Goal: Check status: Check status

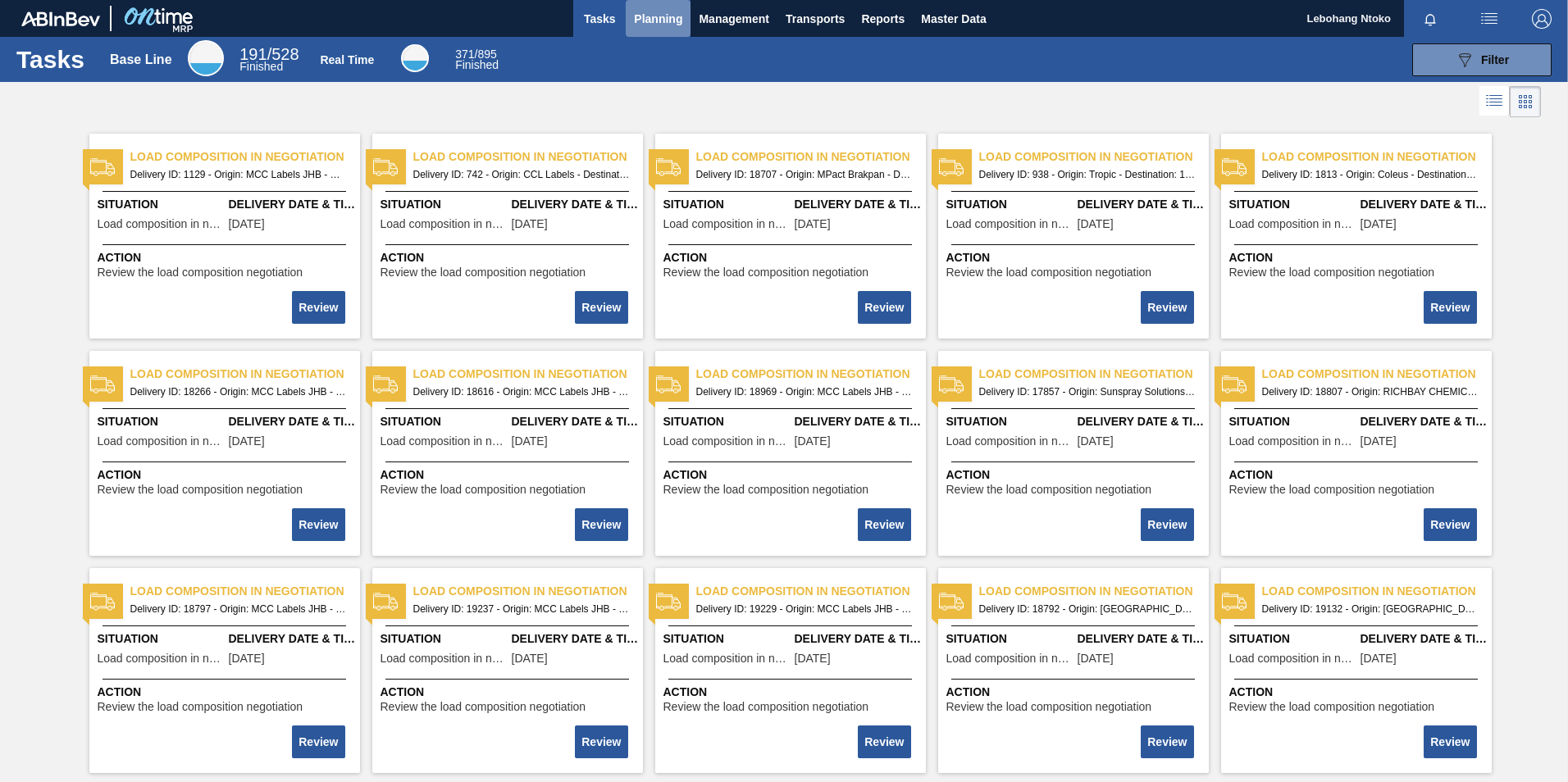
click at [660, 9] on span "Planning" at bounding box center [658, 19] width 48 height 20
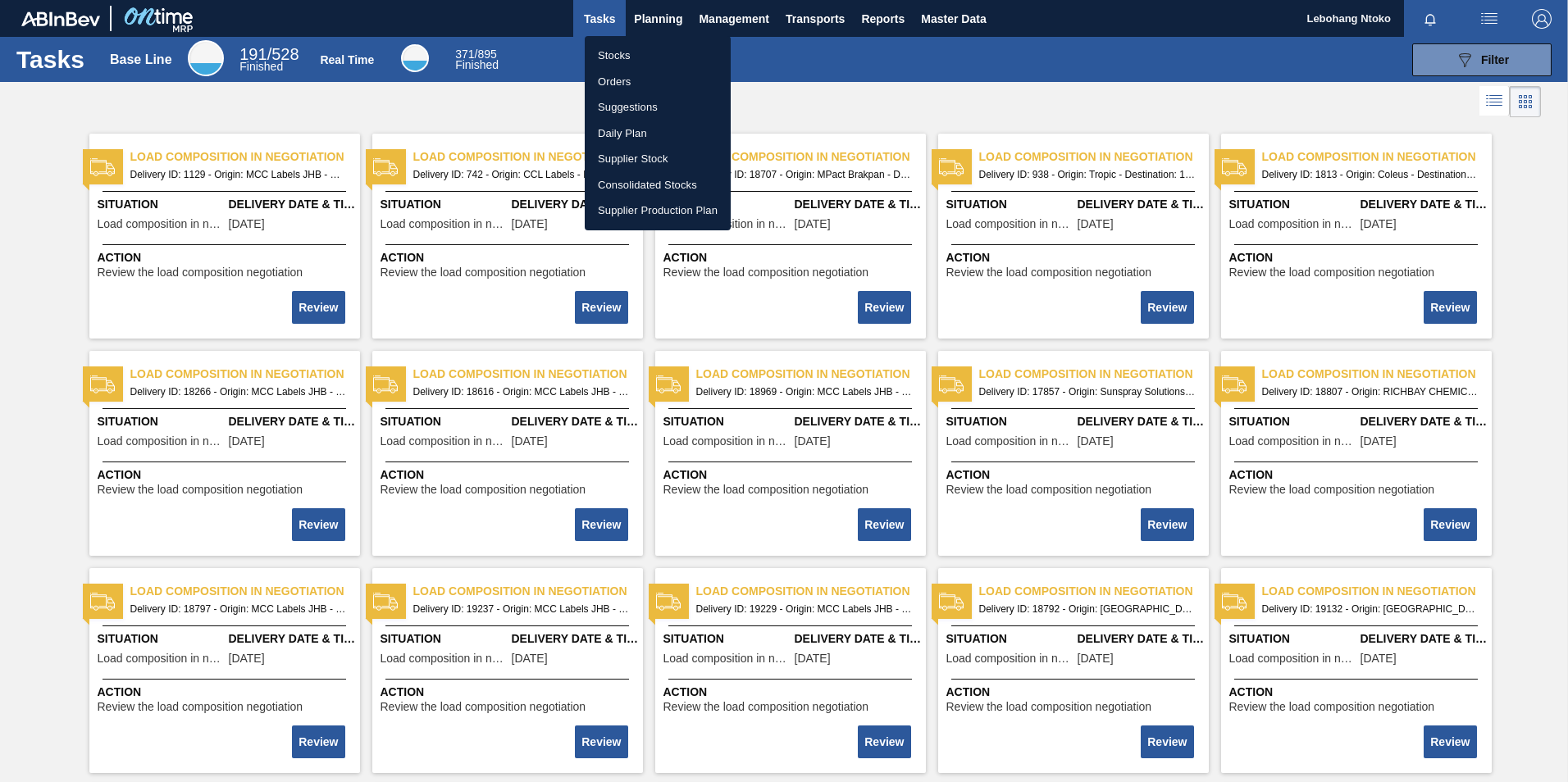
click at [618, 56] on li "Stocks" at bounding box center [657, 56] width 146 height 27
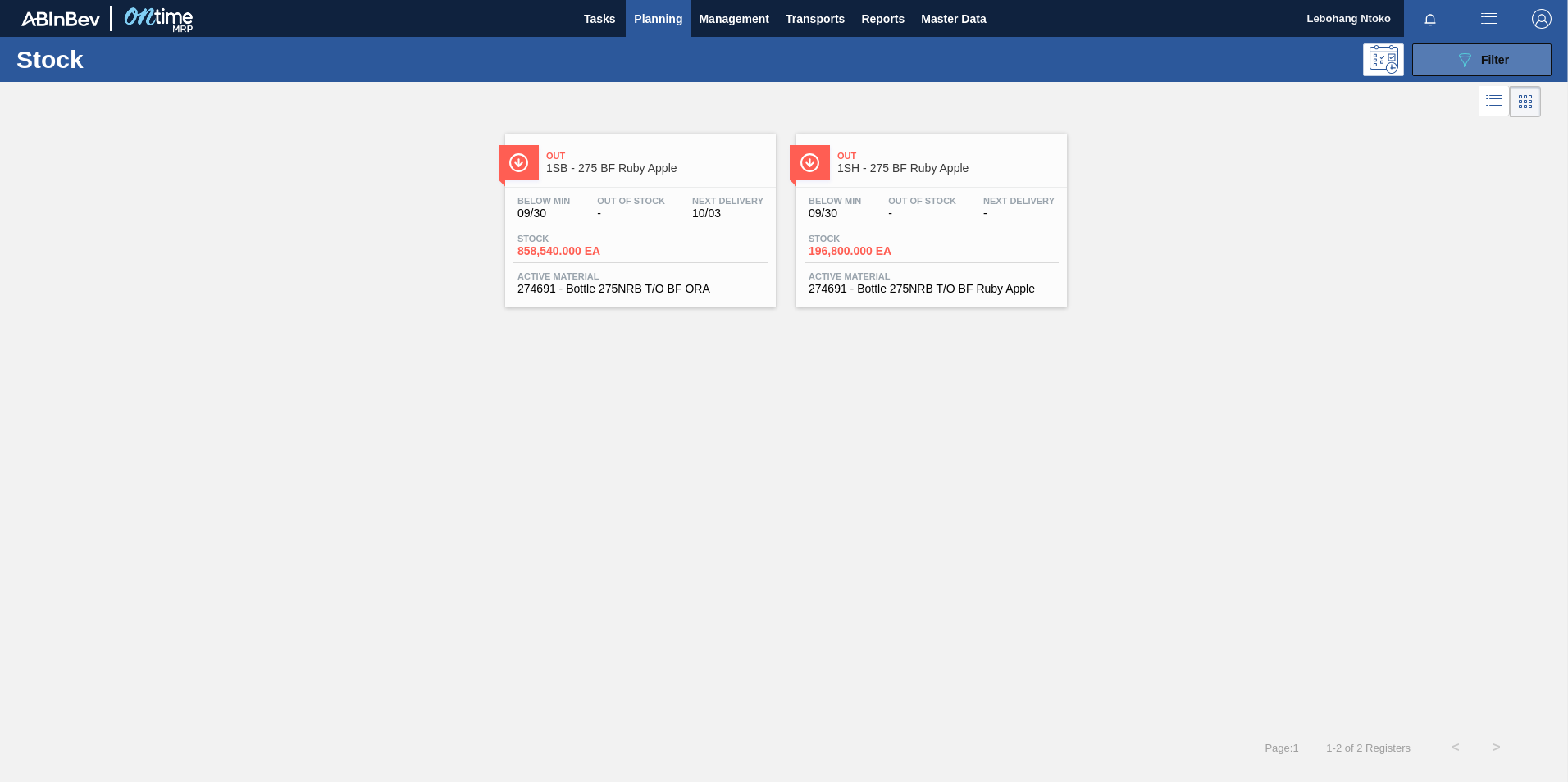
click at [1465, 60] on icon "089F7B8B-B2A5-4AFE-B5C0-19BA573D28AC" at bounding box center [1465, 60] width 20 height 20
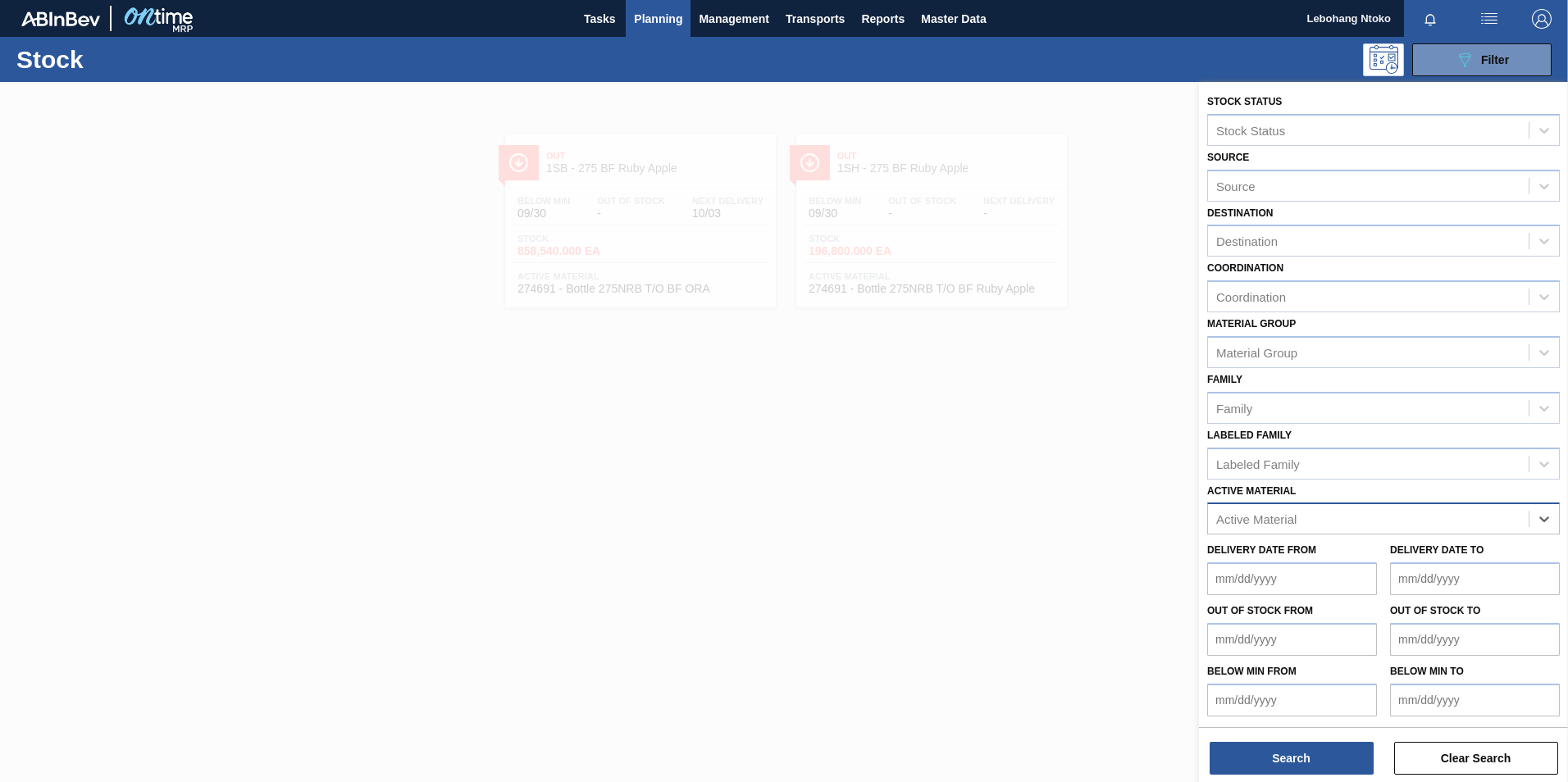
paste Material "285163"
type Material "285163"
click at [1358, 559] on div "285163 - Velcorin Compound (DMDC)" at bounding box center [1384, 559] width 353 height 30
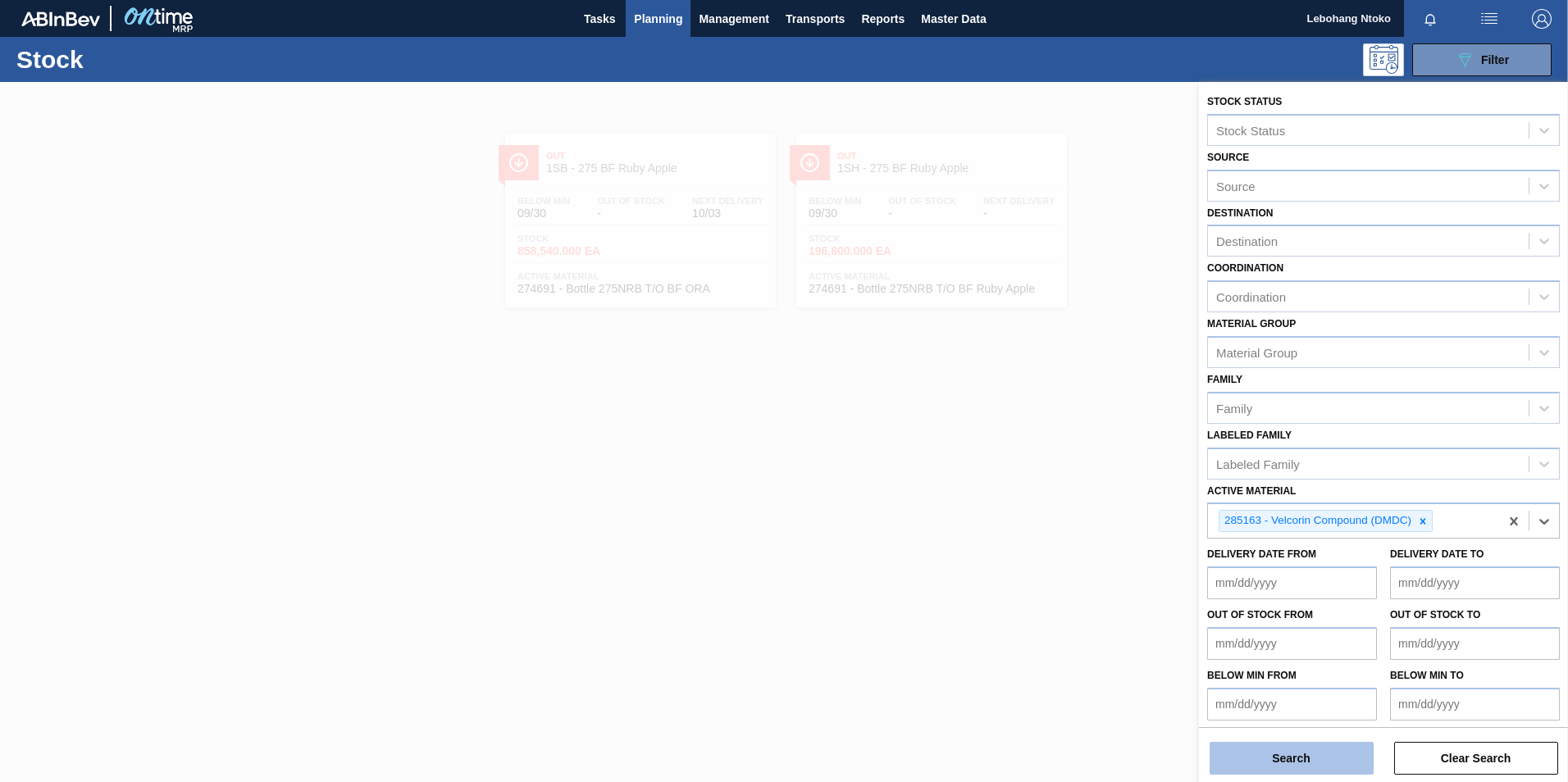
click at [1310, 761] on button "Search" at bounding box center [1292, 758] width 164 height 32
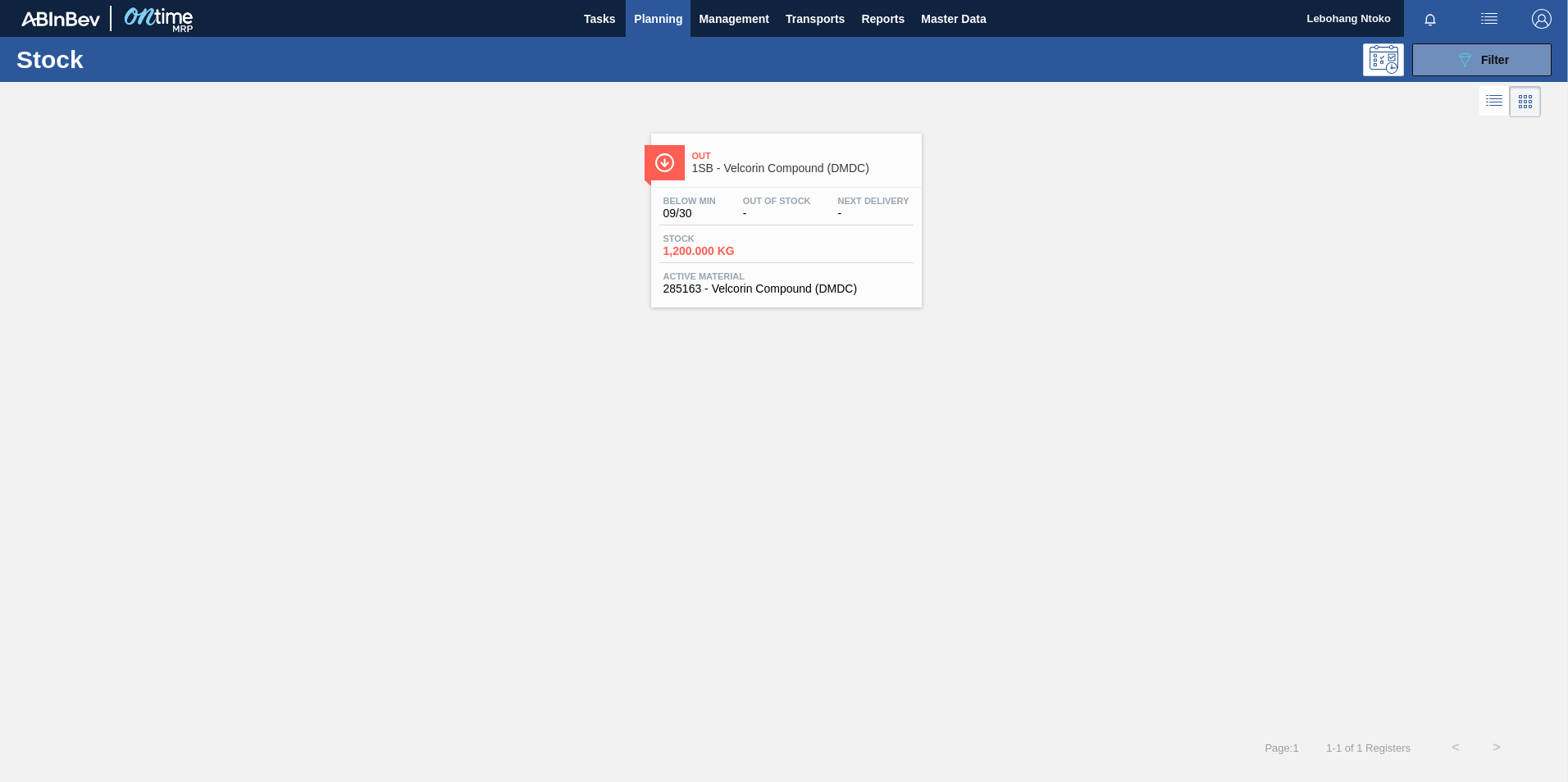
click at [826, 237] on div "Stock 1,200.000 KG" at bounding box center [786, 248] width 254 height 29
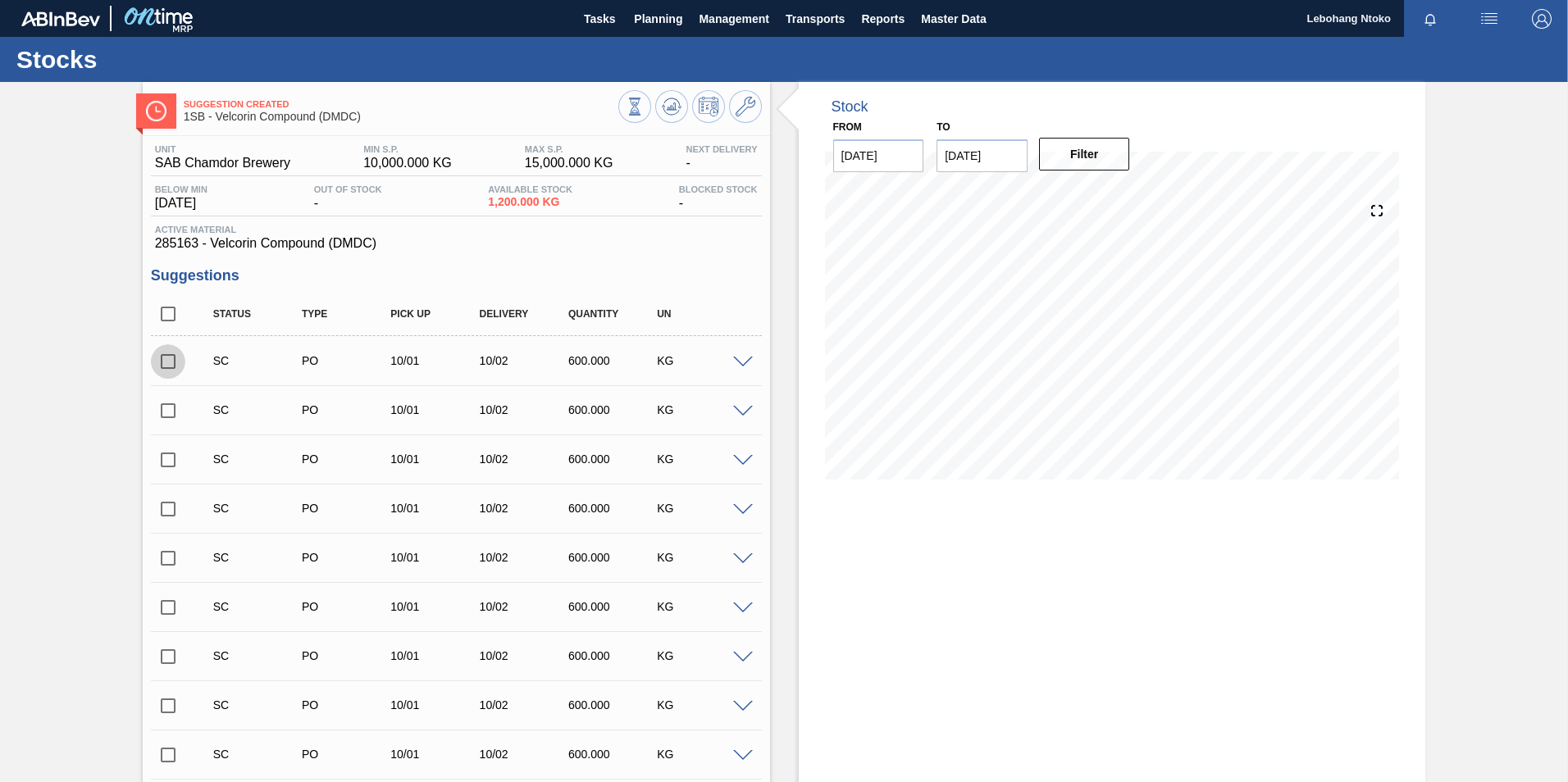
click at [170, 369] on input "checkbox" at bounding box center [167, 361] width 34 height 34
checkbox input "true"
click at [743, 357] on span at bounding box center [743, 363] width 20 height 12
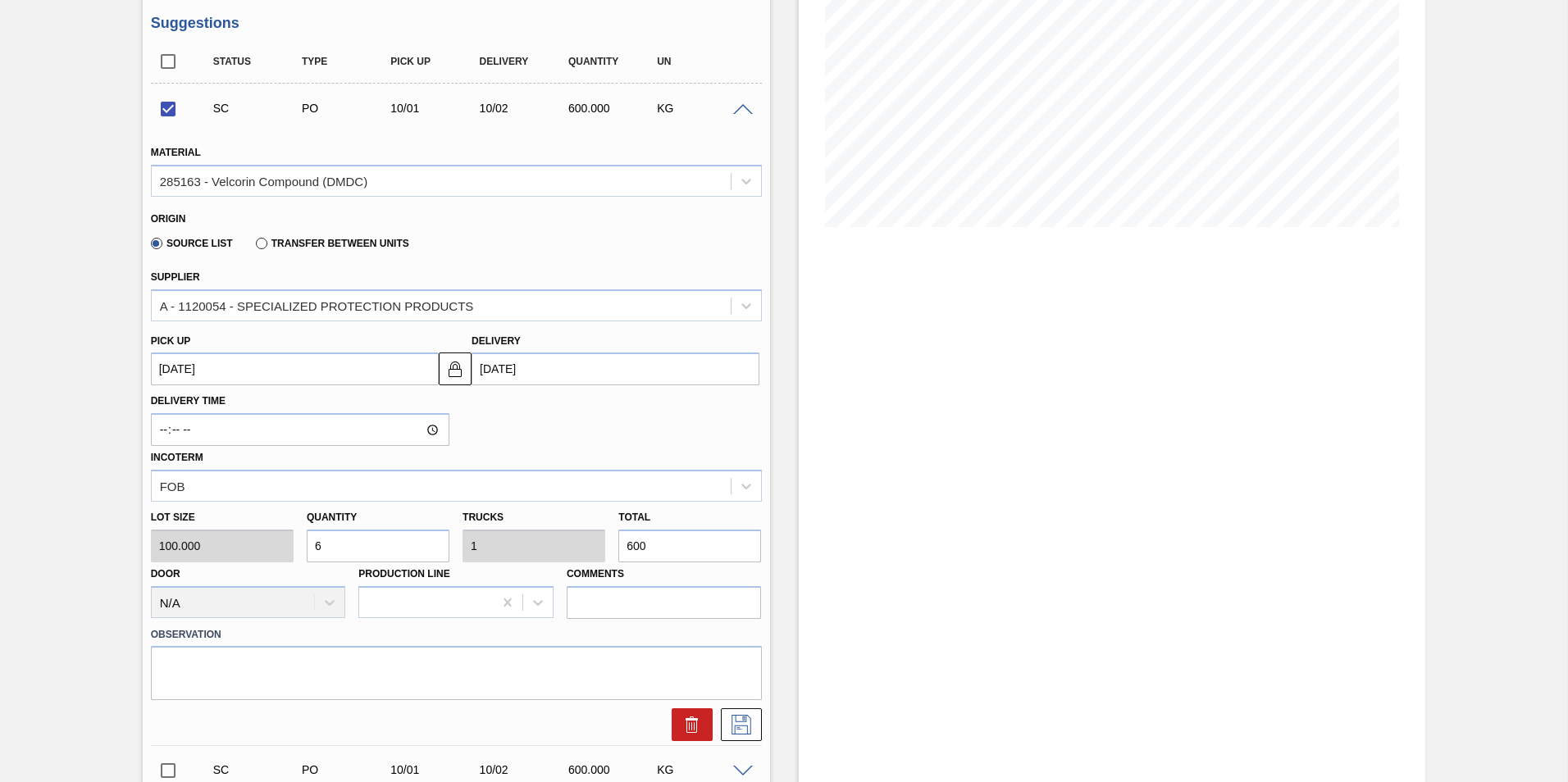
scroll to position [246, 0]
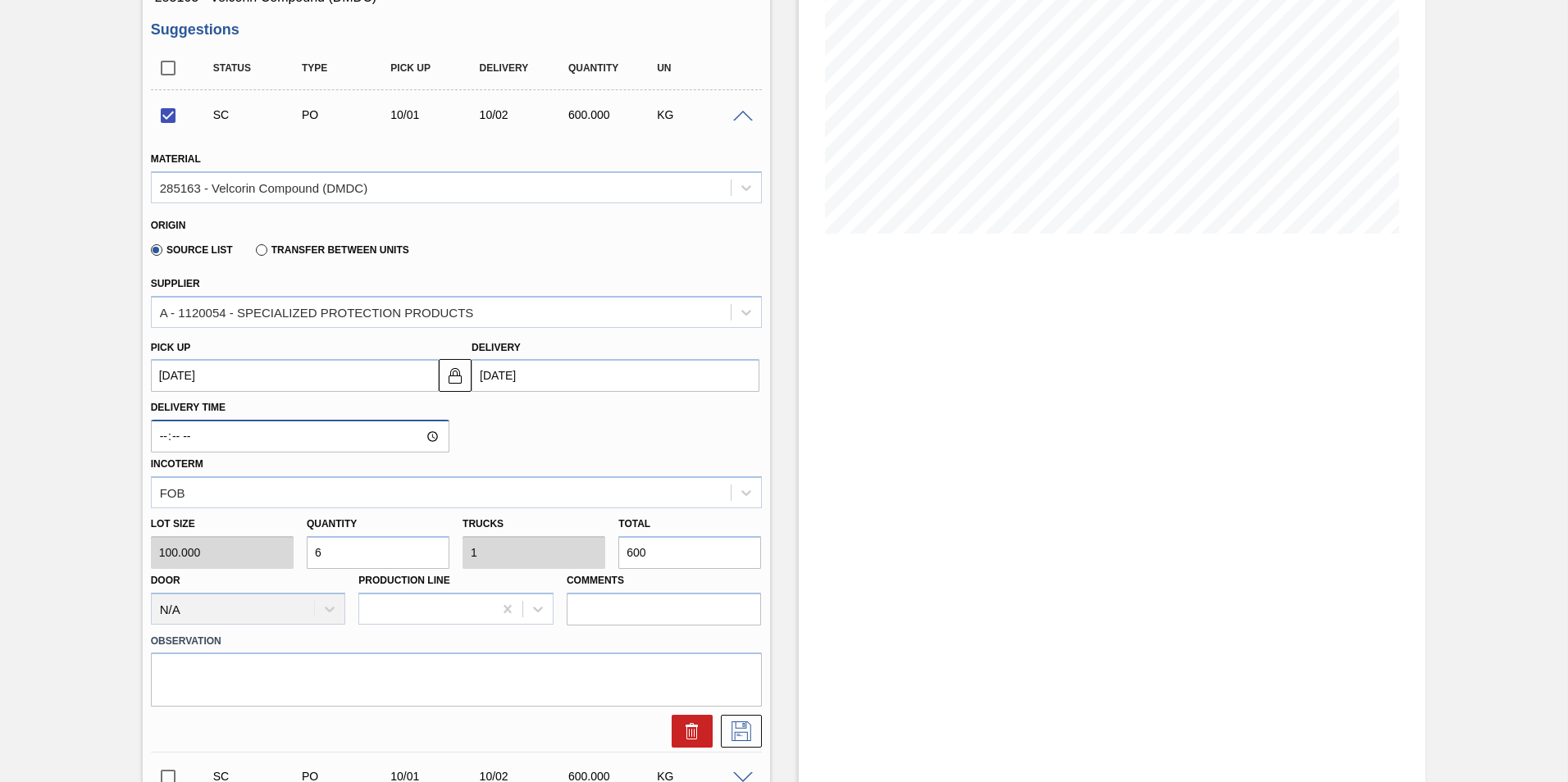
click at [430, 438] on input "Delivery Time" at bounding box center [300, 436] width 299 height 32
type input "09:37"
click at [737, 733] on icon at bounding box center [742, 731] width 20 height 20
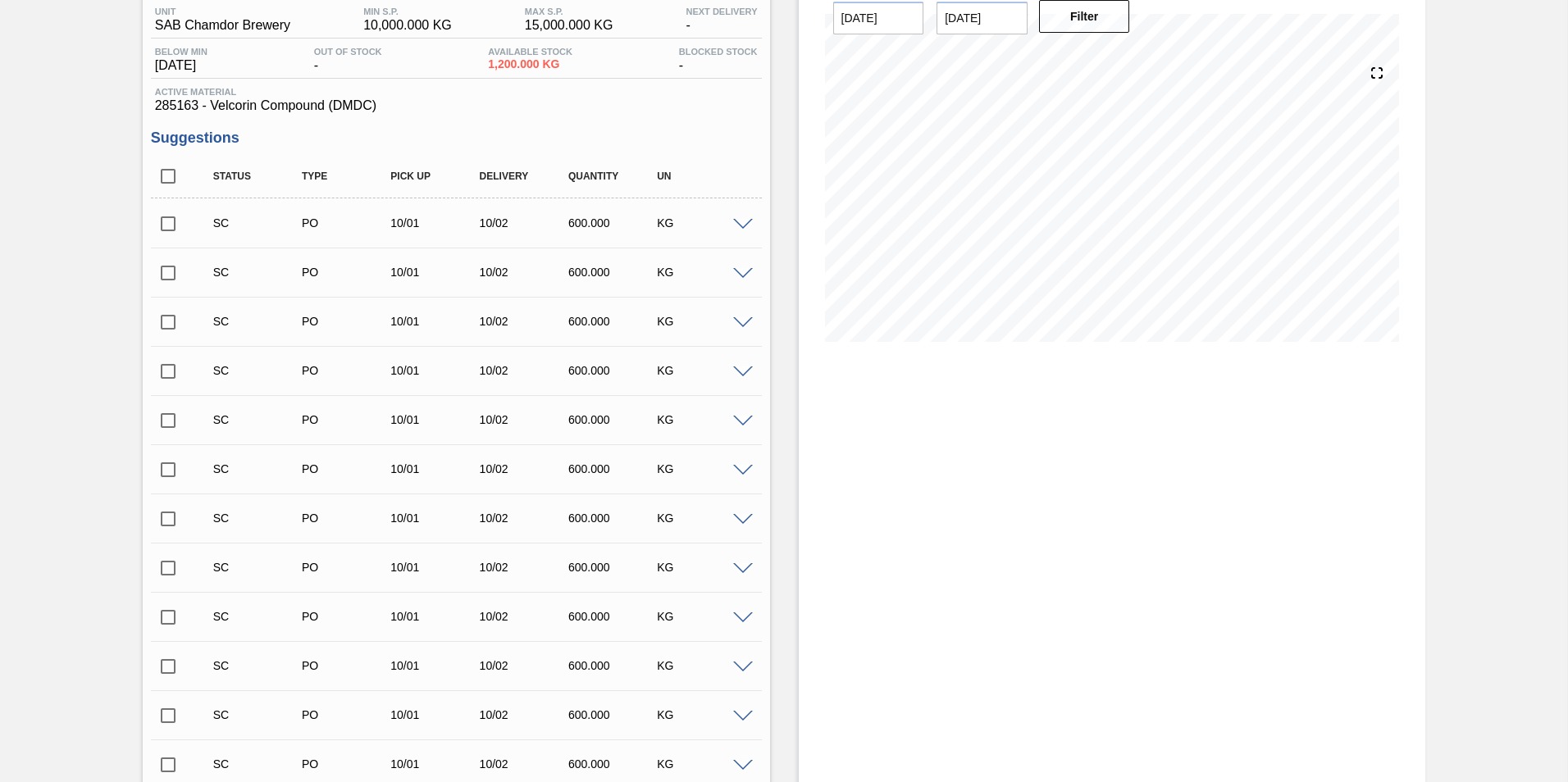
scroll to position [0, 0]
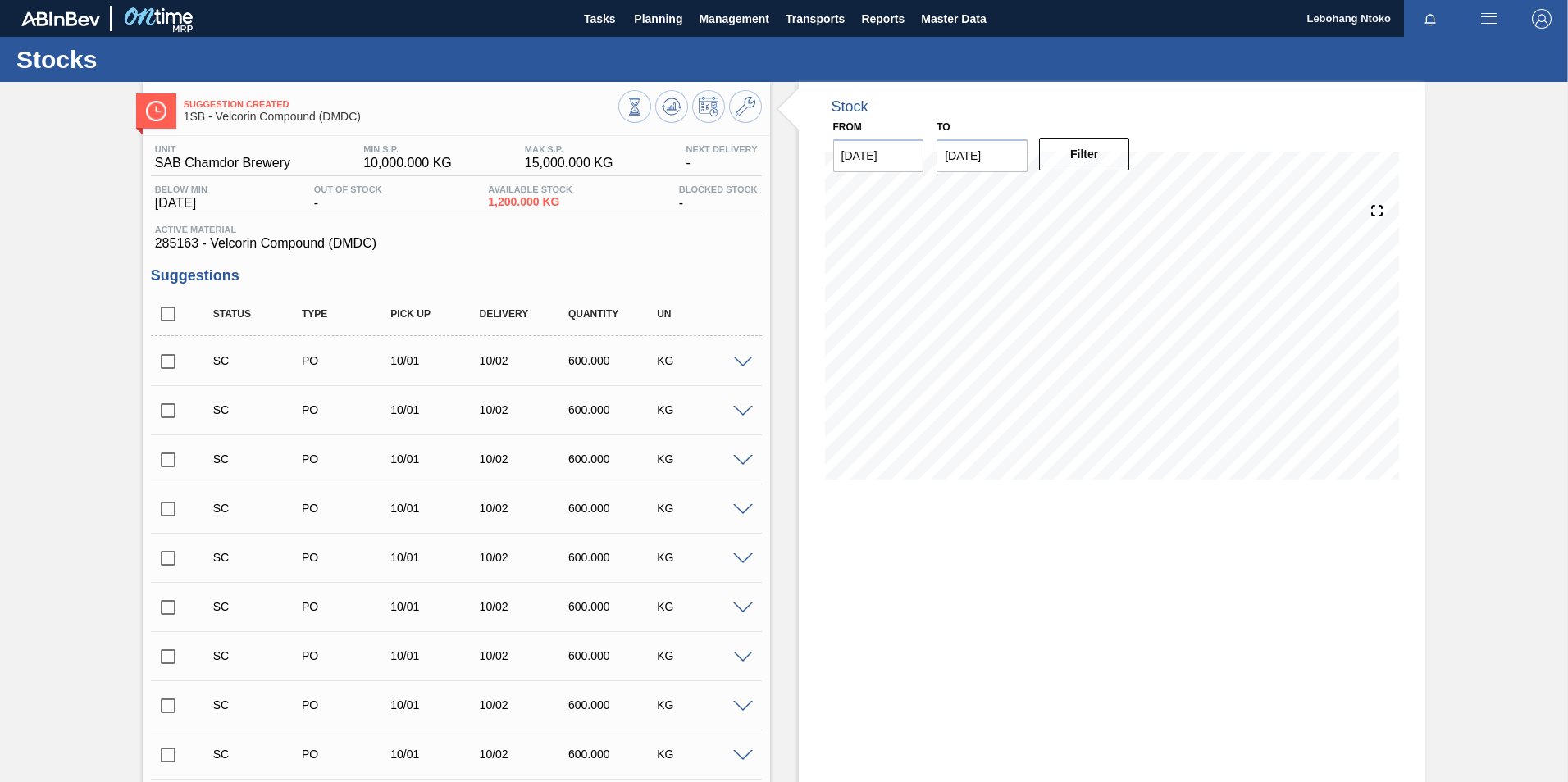
click at [165, 356] on input "checkbox" at bounding box center [167, 361] width 34 height 34
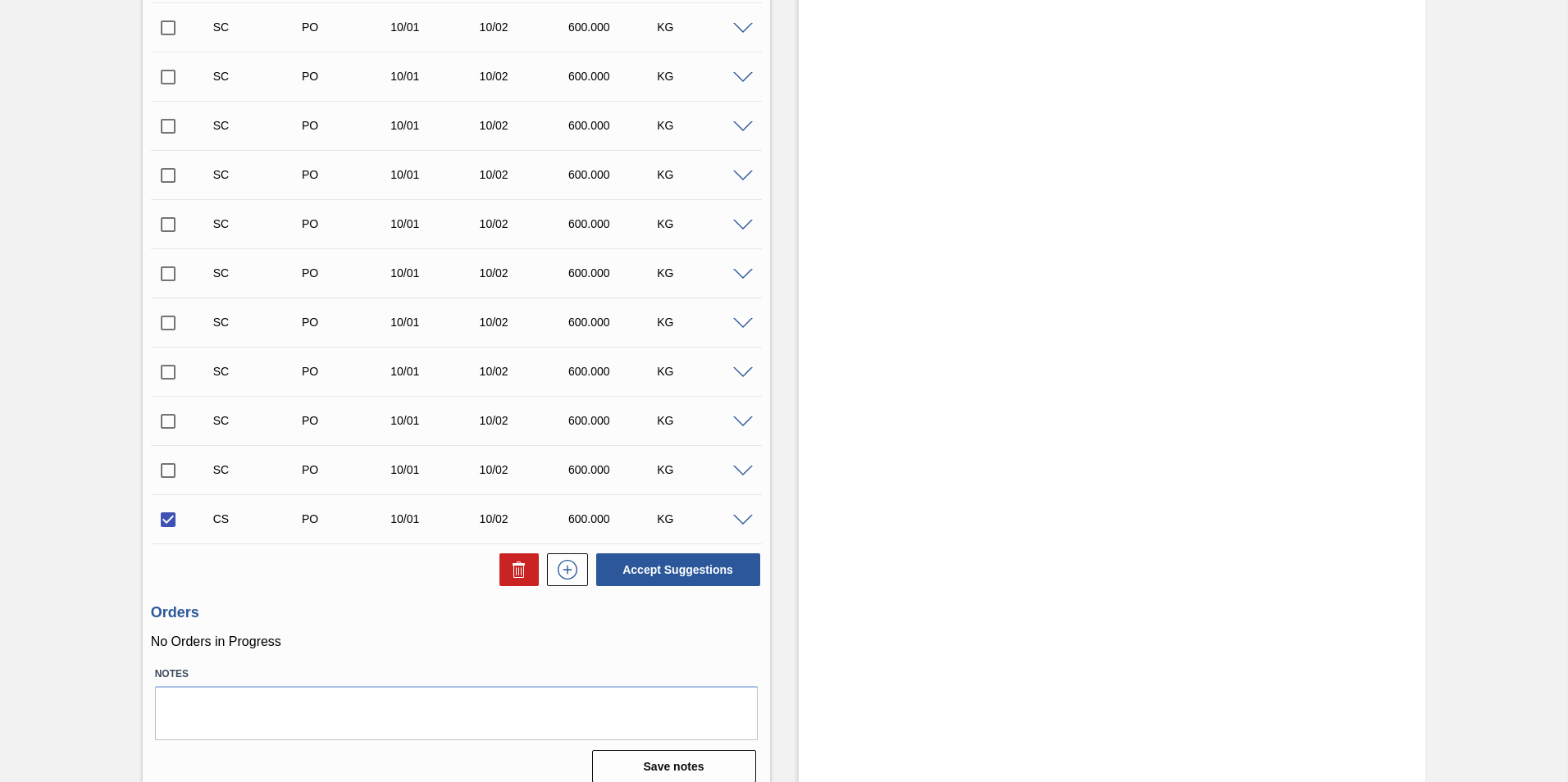
scroll to position [938, 0]
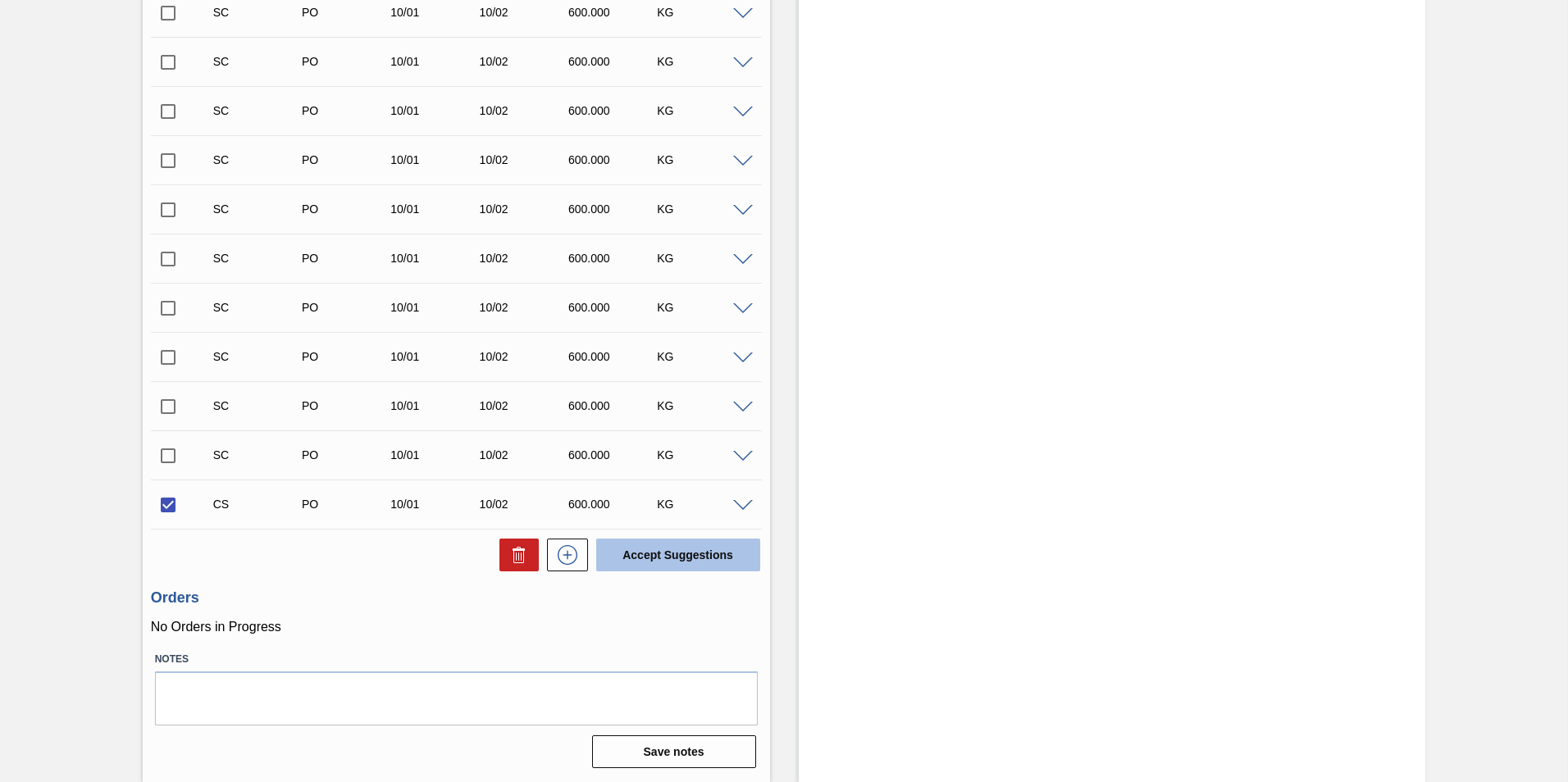
click at [679, 557] on button "Accept Suggestions" at bounding box center [677, 554] width 164 height 32
checkbox input "false"
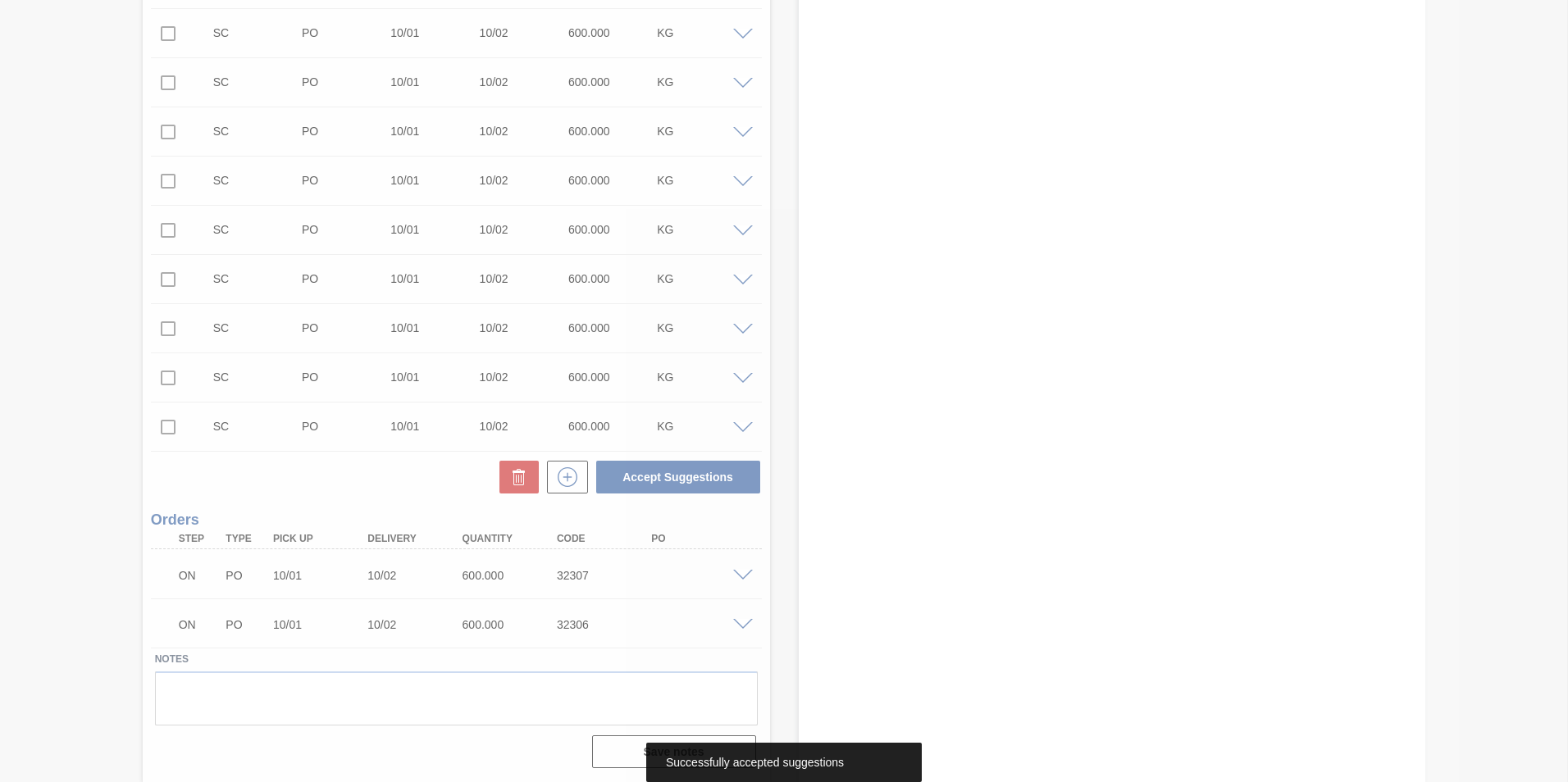
scroll to position [889, 0]
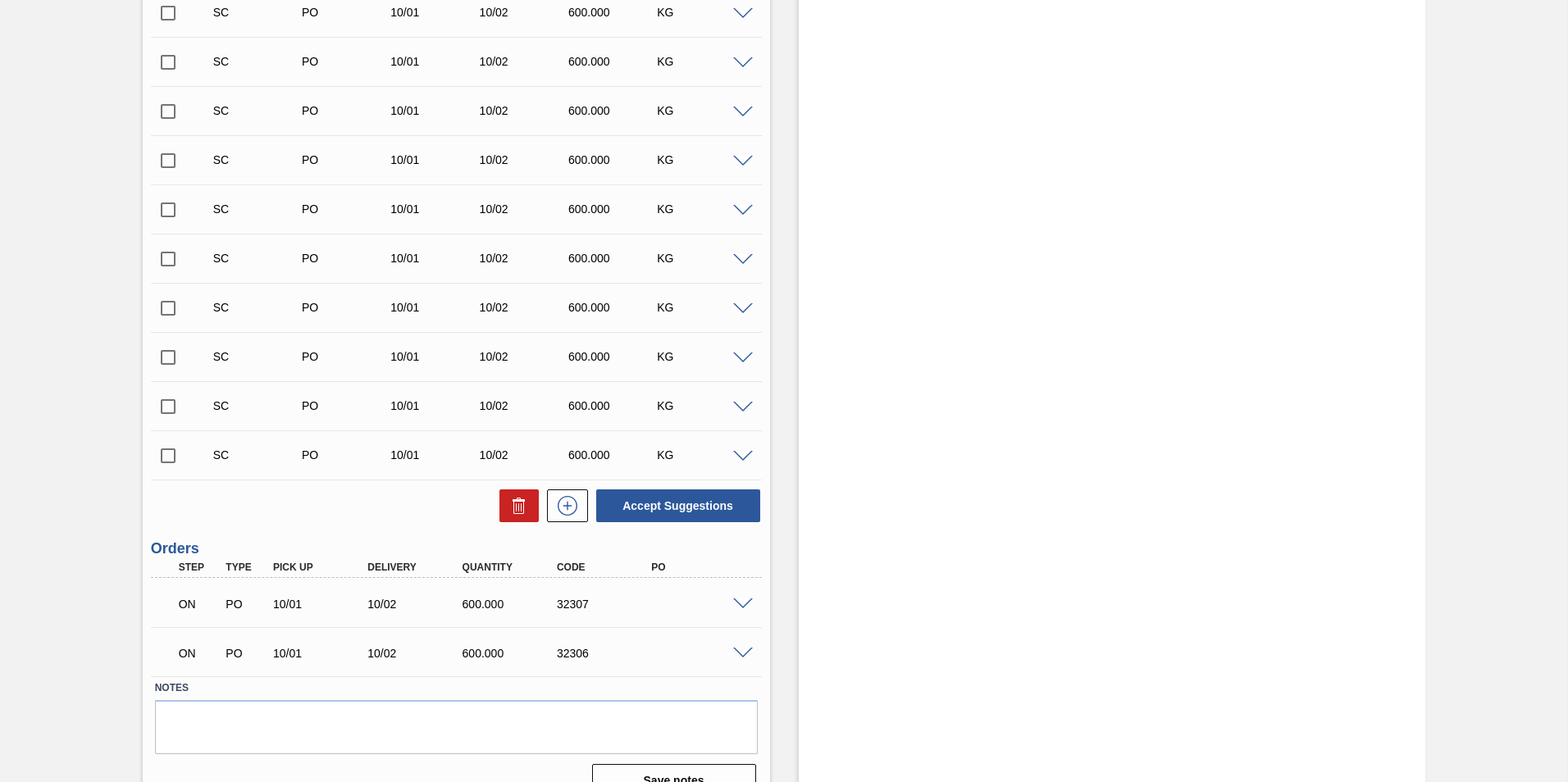
click at [735, 601] on span at bounding box center [743, 604] width 20 height 12
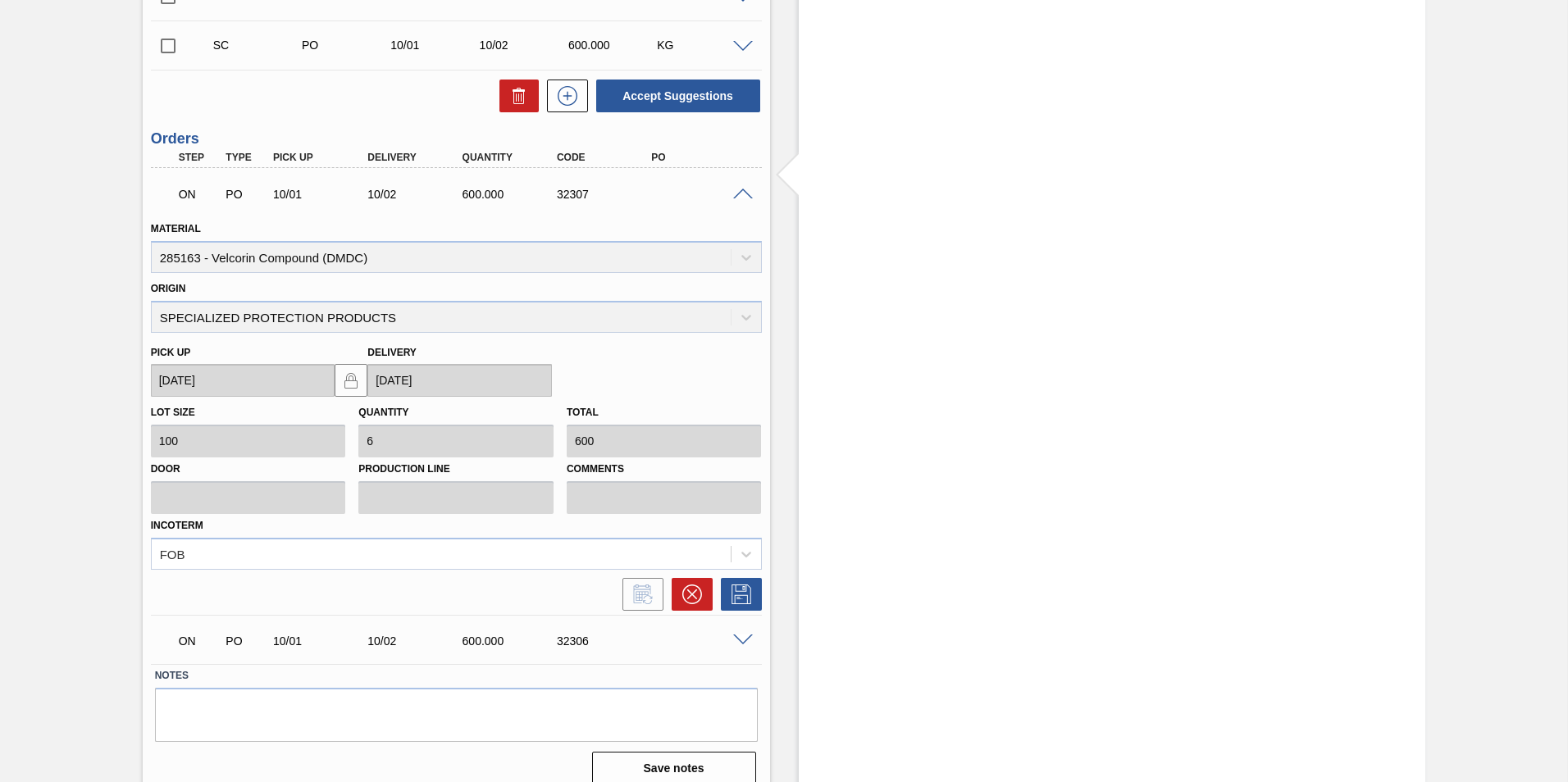
scroll to position [1316, 0]
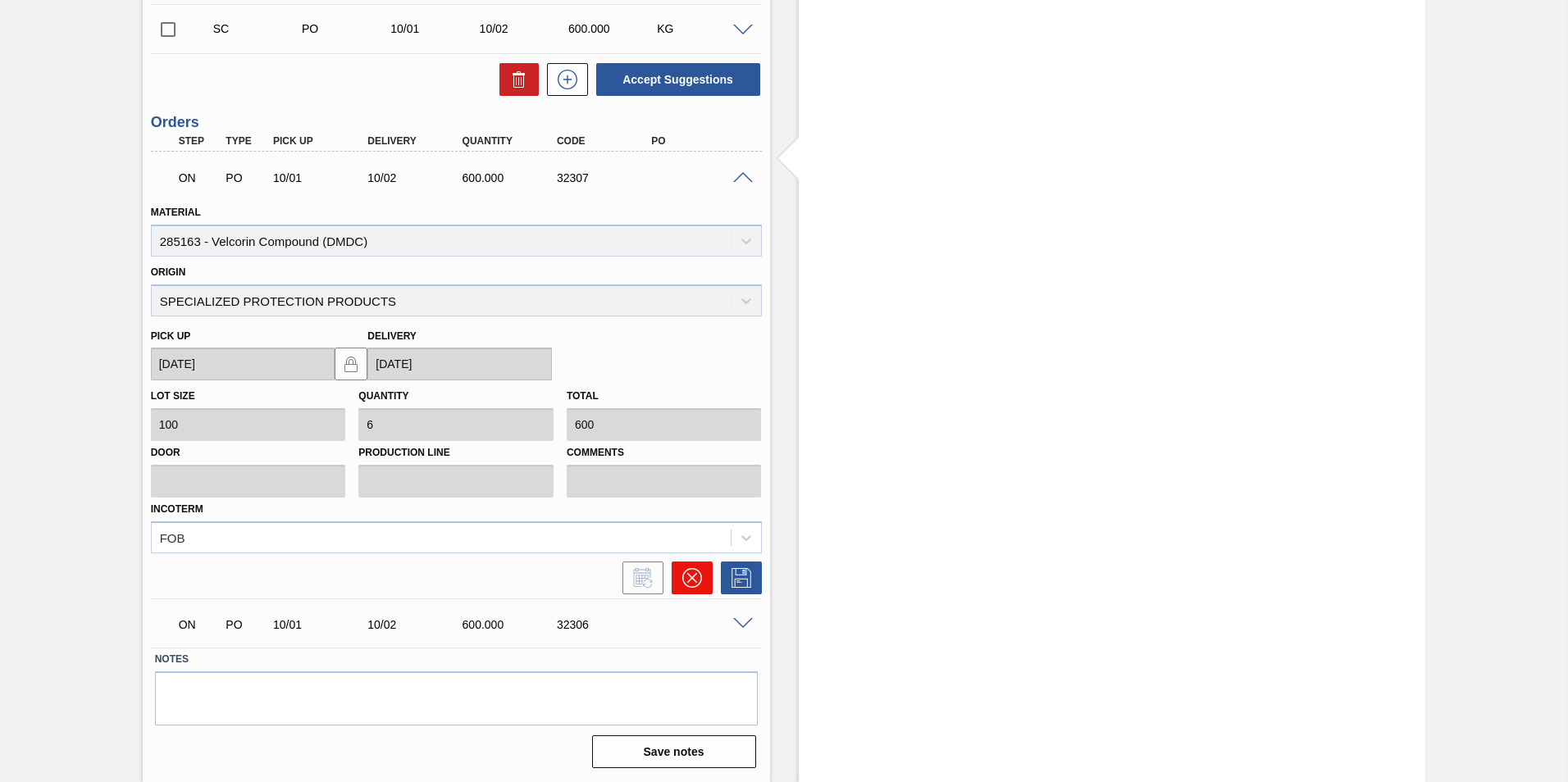
click at [694, 577] on icon at bounding box center [692, 578] width 20 height 20
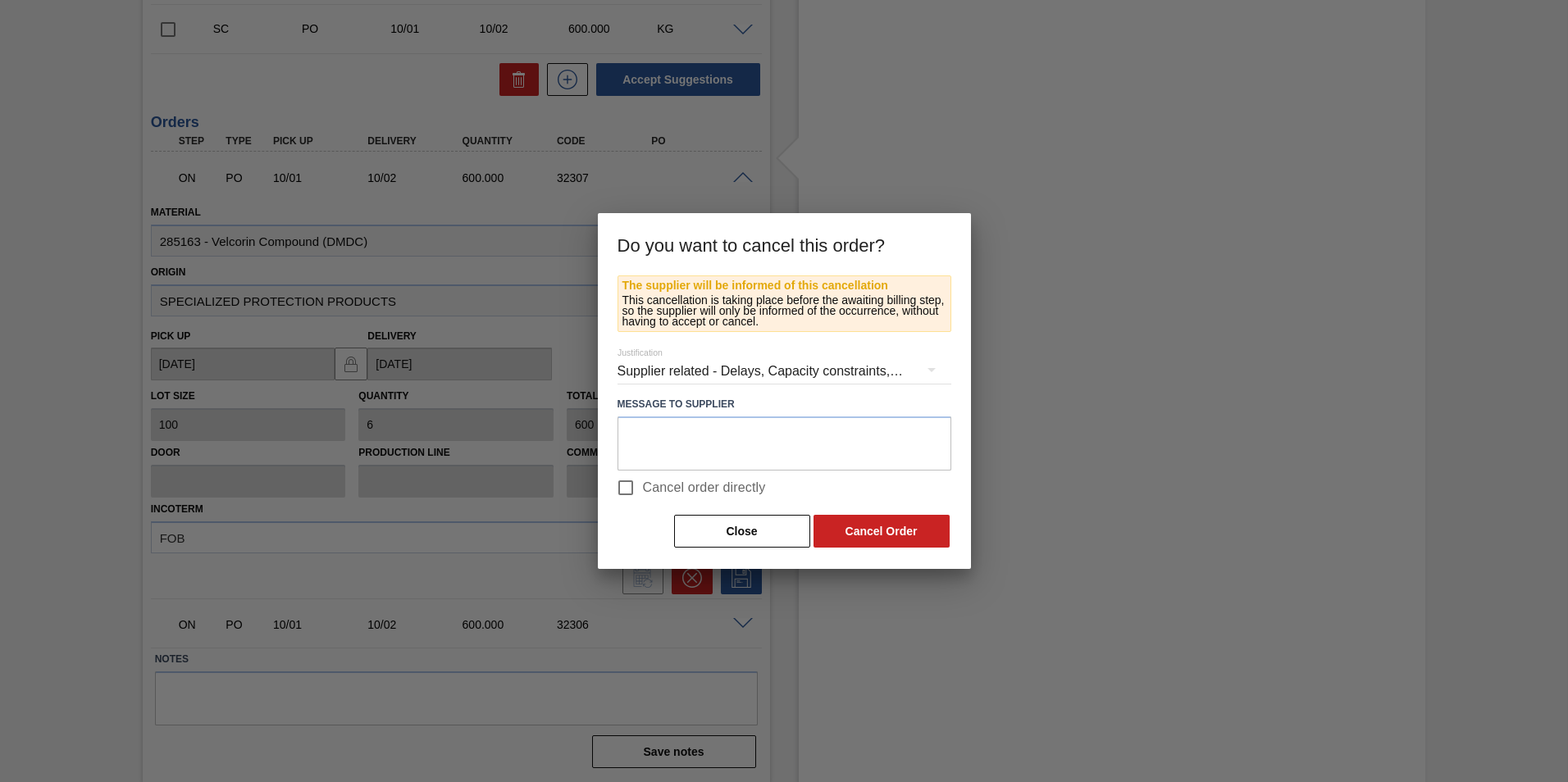
click at [633, 490] on input "Cancel order directly" at bounding box center [625, 488] width 34 height 34
checkbox input "true"
click at [862, 531] on button "Cancel Order" at bounding box center [882, 531] width 136 height 32
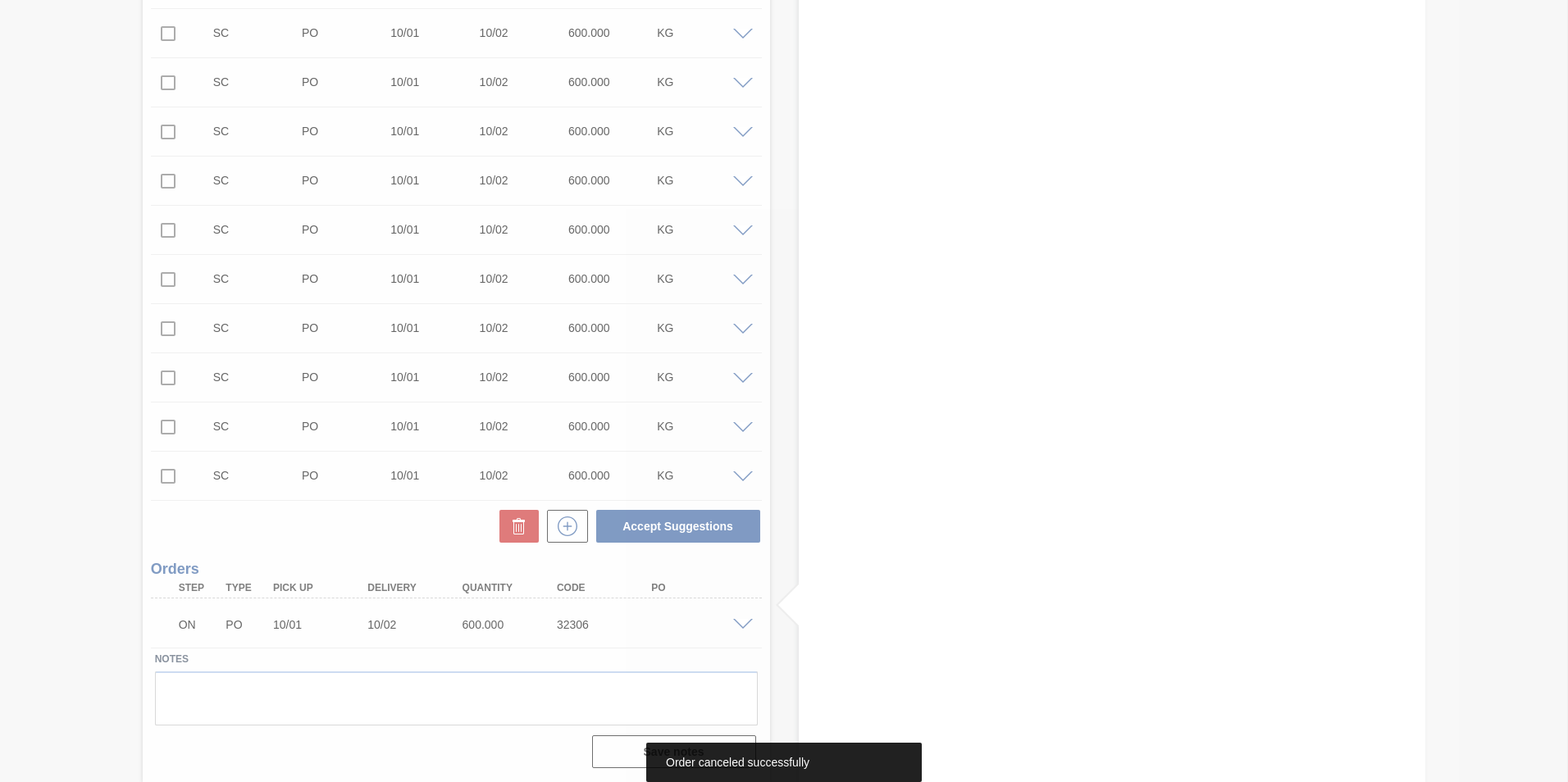
scroll to position [869, 0]
